Goal: Book appointment/travel/reservation

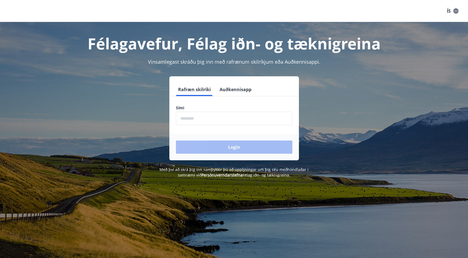
click at [229, 119] on input "phone" at bounding box center [234, 118] width 116 height 13
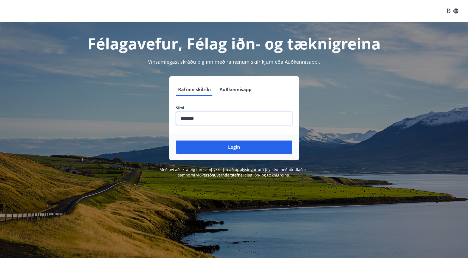
type input "********"
click at [234, 147] on button "Login" at bounding box center [234, 146] width 116 height 13
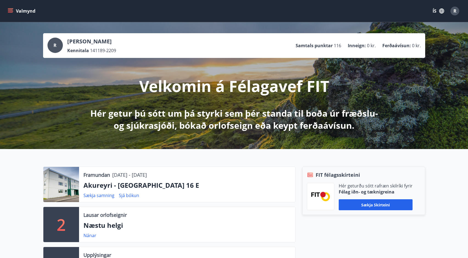
click at [9, 11] on icon "menu" at bounding box center [10, 10] width 5 height 5
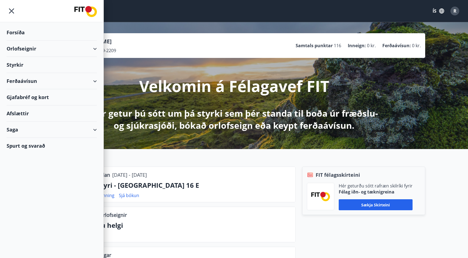
click at [95, 50] on div "Orlofseignir" at bounding box center [52, 49] width 90 height 16
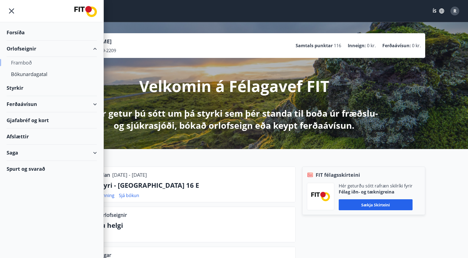
click at [28, 63] on div "Framboð" at bounding box center [51, 63] width 81 height 12
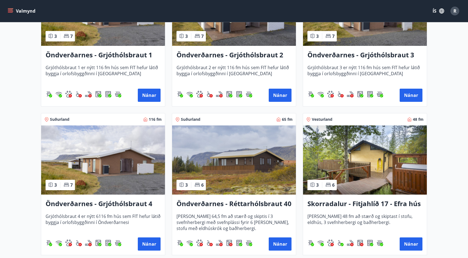
scroll to position [1049, 0]
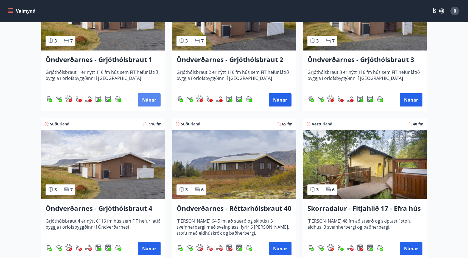
click at [148, 102] on button "Nánar" at bounding box center [149, 99] width 23 height 13
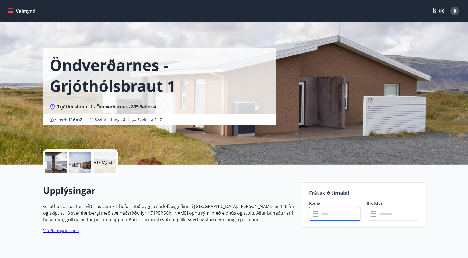
click at [326, 209] on input "text" at bounding box center [339, 213] width 41 height 13
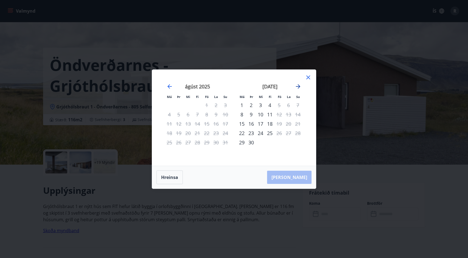
click at [298, 86] on icon "Move forward to switch to the next month." at bounding box center [298, 86] width 7 height 7
click at [300, 86] on icon "Move forward to switch to the next month." at bounding box center [298, 86] width 4 height 4
click at [309, 74] on icon at bounding box center [308, 77] width 7 height 7
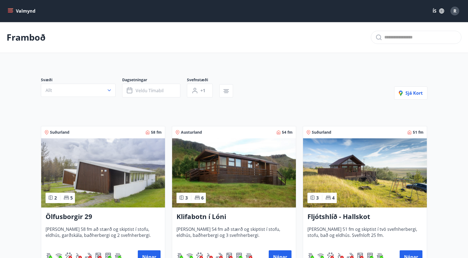
click at [10, 11] on icon "menu" at bounding box center [10, 10] width 5 height 5
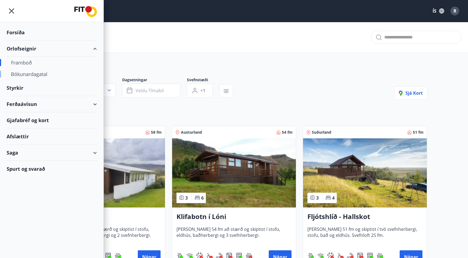
click at [31, 75] on div "Bókunardagatal" at bounding box center [51, 74] width 81 height 12
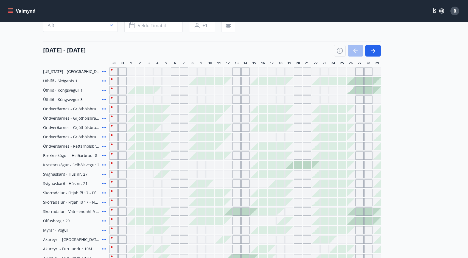
scroll to position [58, 0]
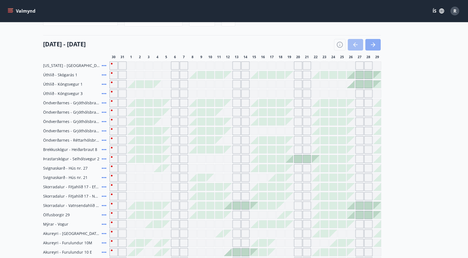
click at [376, 46] on icon "button" at bounding box center [373, 44] width 7 height 7
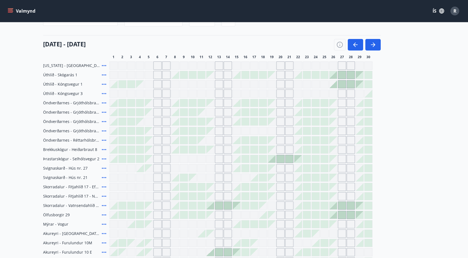
click at [55, 111] on span "Öndverðarnes - Grjóthólsbraut 2" at bounding box center [71, 111] width 57 height 5
click at [11, 10] on icon "menu" at bounding box center [10, 10] width 5 height 1
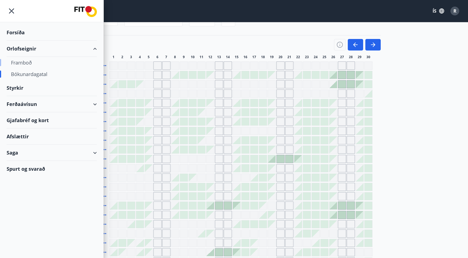
click at [26, 63] on div "Framboð" at bounding box center [51, 63] width 81 height 12
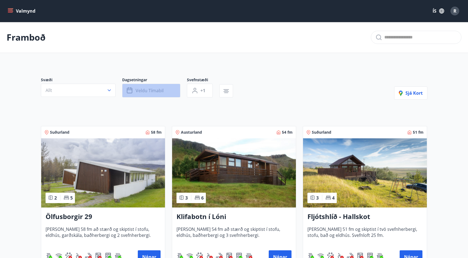
click at [143, 92] on span "Veldu tímabil" at bounding box center [150, 91] width 28 height 6
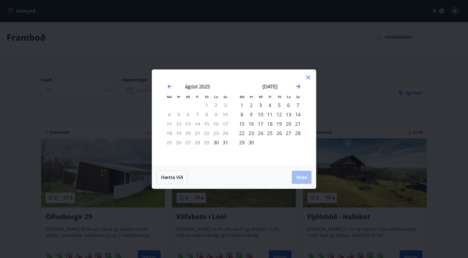
click at [298, 86] on icon "Move forward to switch to the next month." at bounding box center [298, 86] width 4 height 4
click at [278, 113] on div "10" at bounding box center [278, 114] width 9 height 9
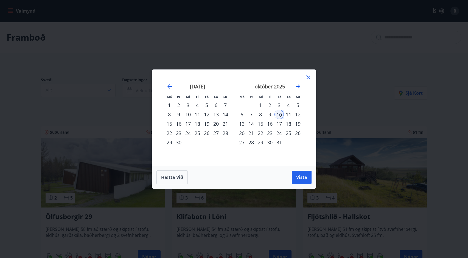
click at [299, 115] on div "12" at bounding box center [297, 114] width 9 height 9
click at [300, 178] on span "Vista" at bounding box center [301, 177] width 11 height 6
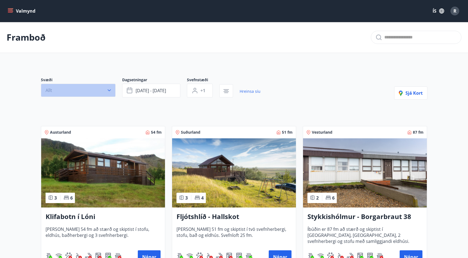
click at [99, 91] on button "Allt" at bounding box center [78, 90] width 75 height 13
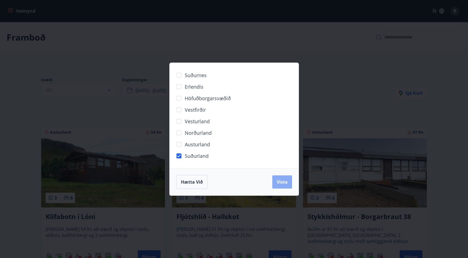
click at [281, 182] on span "Vista" at bounding box center [282, 182] width 11 height 6
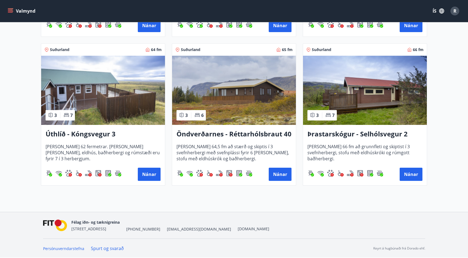
scroll to position [393, 0]
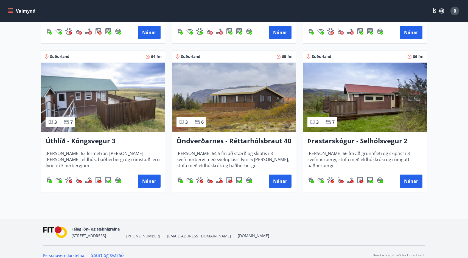
click at [215, 140] on h3 "Öndverðarnes - Réttarhólsbraut 40" at bounding box center [233, 141] width 115 height 10
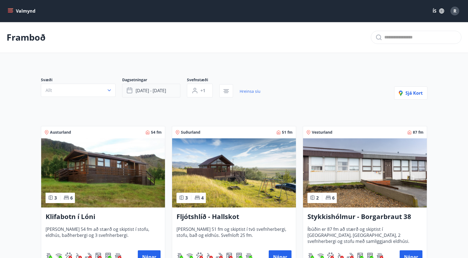
click at [162, 93] on span "[DATE] - [DATE]" at bounding box center [151, 91] width 30 height 6
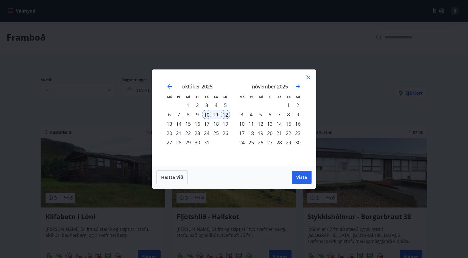
click at [209, 115] on div "10" at bounding box center [206, 114] width 9 height 9
click at [230, 114] on div "12" at bounding box center [225, 114] width 9 height 9
click at [278, 133] on div "21" at bounding box center [278, 132] width 9 height 9
click at [298, 132] on div "23" at bounding box center [297, 132] width 9 height 9
click at [299, 179] on span "Vista" at bounding box center [301, 177] width 11 height 6
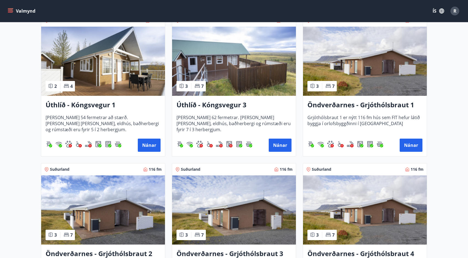
scroll to position [703, 0]
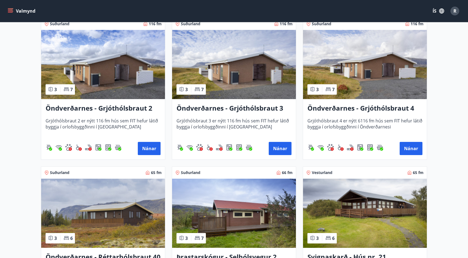
click at [240, 74] on img at bounding box center [234, 64] width 124 height 69
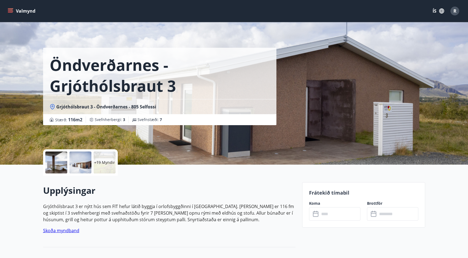
click at [58, 162] on div at bounding box center [56, 162] width 22 height 22
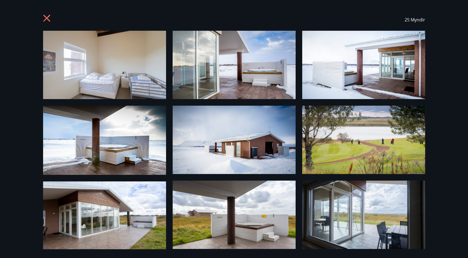
click at [138, 74] on img at bounding box center [104, 65] width 123 height 68
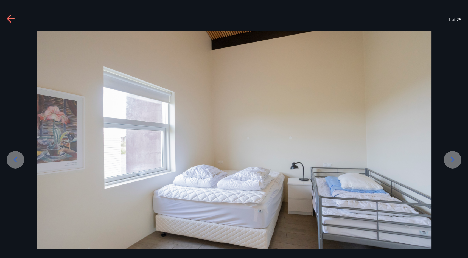
click at [456, 162] on icon at bounding box center [452, 159] width 9 height 9
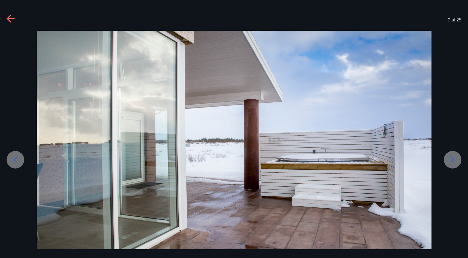
click at [456, 162] on icon at bounding box center [452, 159] width 9 height 9
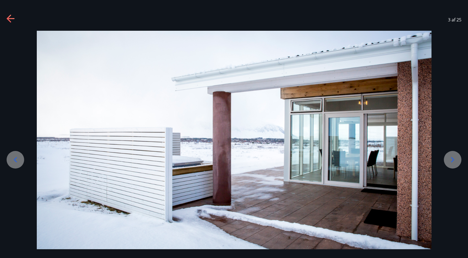
click at [456, 162] on icon at bounding box center [452, 159] width 9 height 9
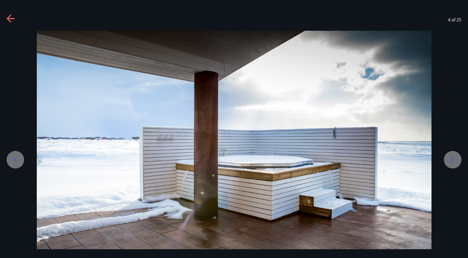
click at [456, 162] on icon at bounding box center [452, 159] width 9 height 9
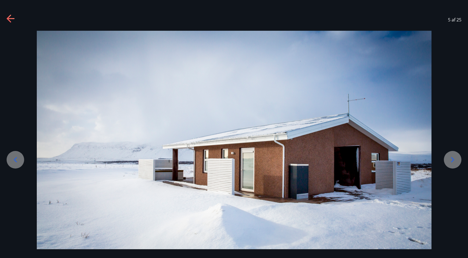
click at [456, 162] on icon at bounding box center [452, 159] width 9 height 9
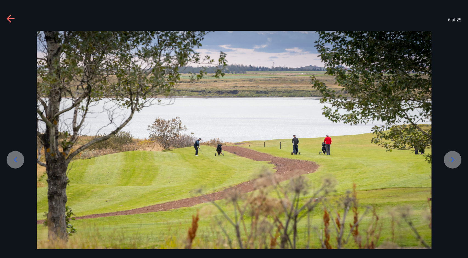
click at [456, 162] on icon at bounding box center [452, 159] width 9 height 9
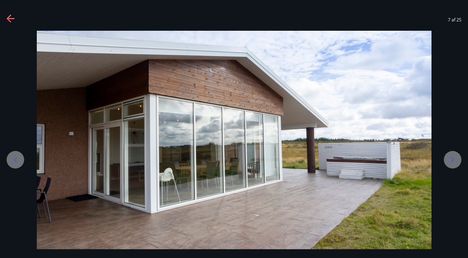
click at [455, 160] on icon at bounding box center [452, 159] width 9 height 9
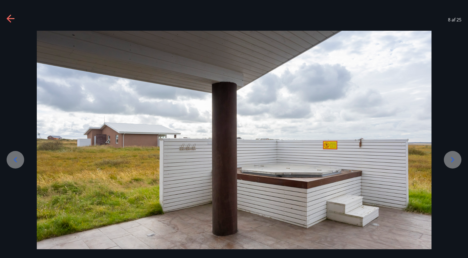
click at [455, 160] on icon at bounding box center [452, 159] width 9 height 9
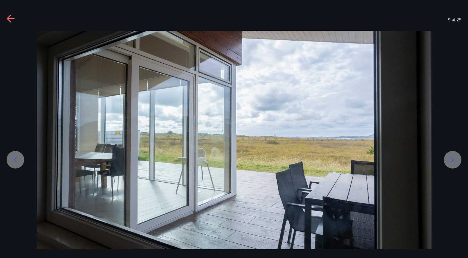
click at [455, 160] on icon at bounding box center [452, 159] width 9 height 9
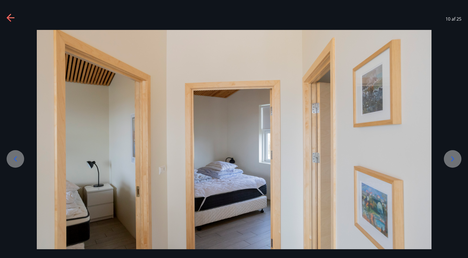
scroll to position [1, 0]
click at [455, 161] on icon at bounding box center [452, 158] width 9 height 9
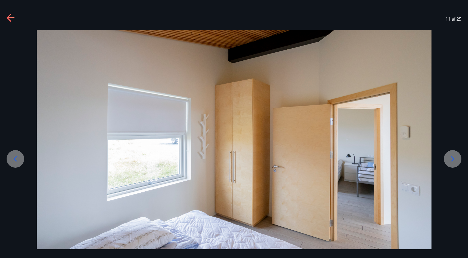
click at [455, 161] on icon at bounding box center [452, 158] width 9 height 9
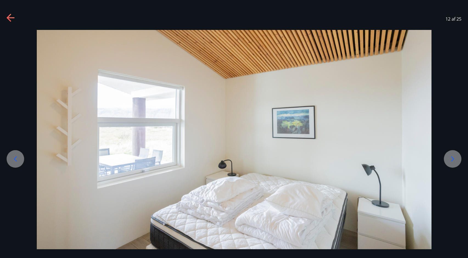
click at [455, 161] on icon at bounding box center [452, 158] width 9 height 9
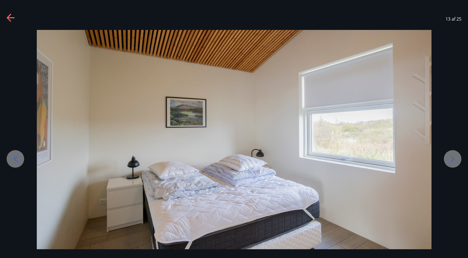
click at [454, 161] on icon at bounding box center [452, 158] width 9 height 9
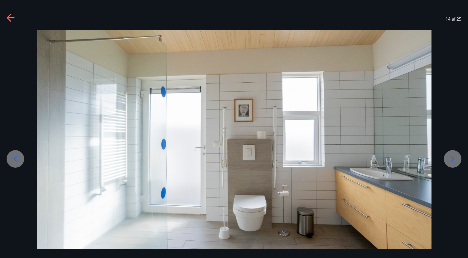
click at [454, 161] on icon at bounding box center [452, 158] width 9 height 9
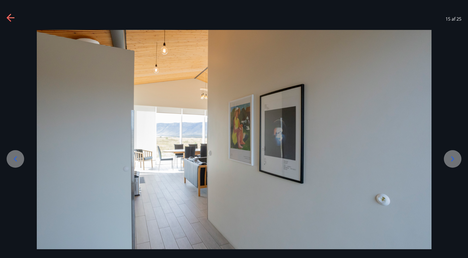
click at [454, 161] on icon at bounding box center [452, 158] width 9 height 9
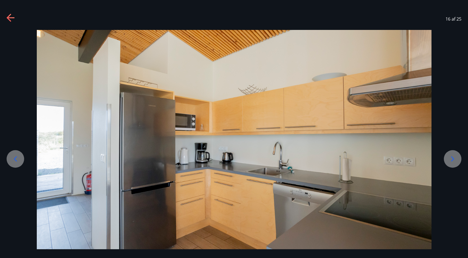
click at [454, 161] on icon at bounding box center [452, 158] width 9 height 9
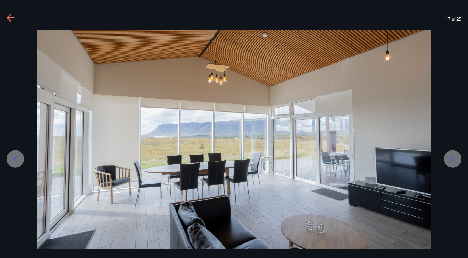
click at [454, 161] on icon at bounding box center [452, 158] width 9 height 9
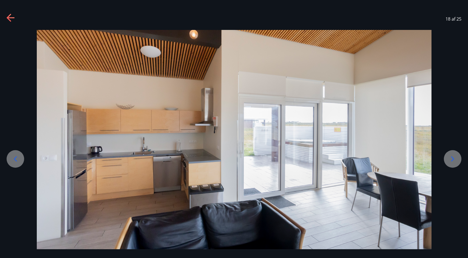
click at [454, 161] on icon at bounding box center [452, 158] width 9 height 9
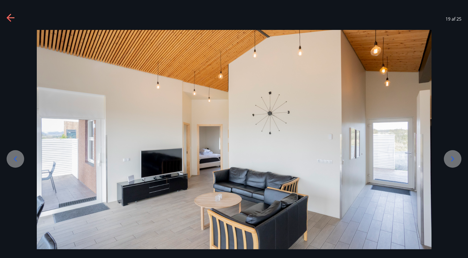
click at [454, 161] on icon at bounding box center [452, 158] width 9 height 9
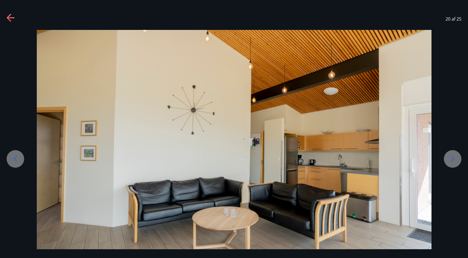
click at [454, 161] on icon at bounding box center [452, 158] width 9 height 9
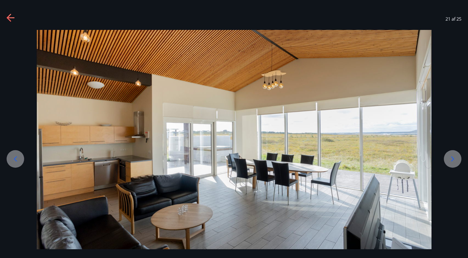
click at [454, 161] on icon at bounding box center [452, 158] width 9 height 9
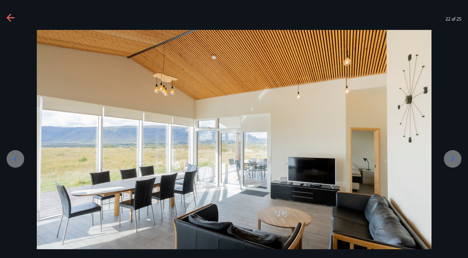
click at [454, 161] on icon at bounding box center [452, 158] width 9 height 9
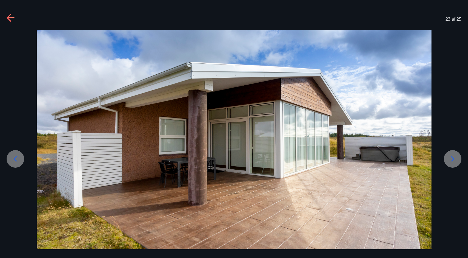
click at [454, 161] on icon at bounding box center [452, 158] width 9 height 9
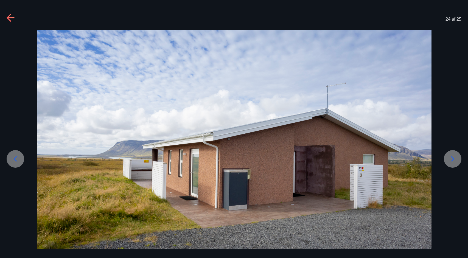
click at [453, 161] on icon at bounding box center [452, 158] width 9 height 9
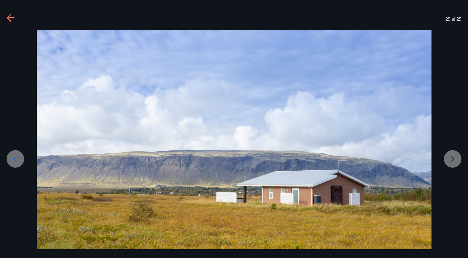
click at [453, 161] on div at bounding box center [234, 139] width 468 height 219
click at [8, 18] on icon at bounding box center [9, 18] width 4 height 8
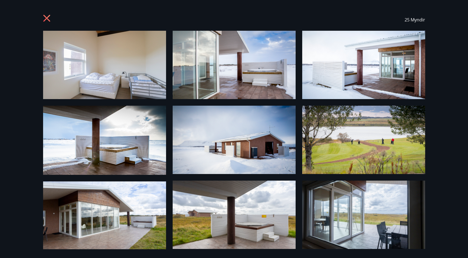
click at [49, 19] on icon at bounding box center [47, 19] width 9 height 9
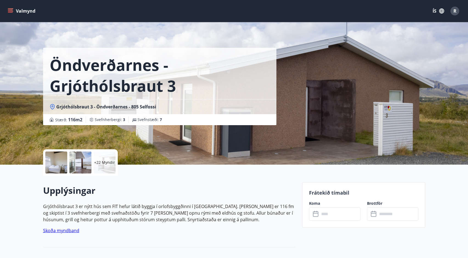
scroll to position [0, 0]
